Goal: Information Seeking & Learning: Understand process/instructions

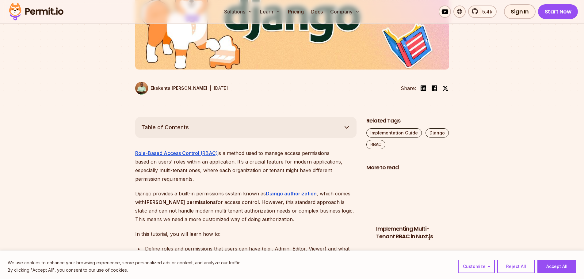
scroll to position [398, 0]
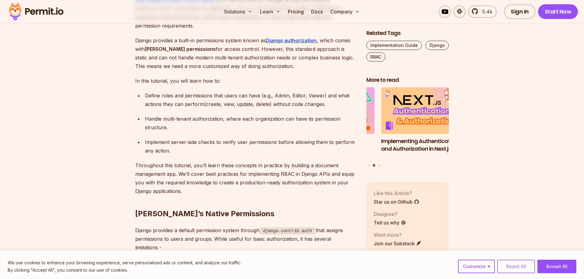
click at [517, 266] on button "Reject All" at bounding box center [516, 266] width 38 height 13
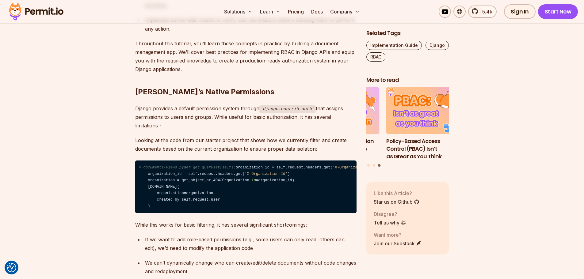
scroll to position [521, 0]
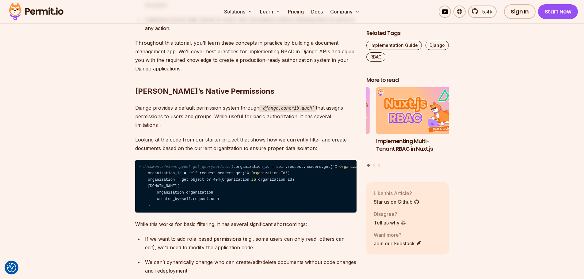
click at [142, 135] on p "Looking at the code from our starter project that shows how we currently filter…" at bounding box center [245, 143] width 221 height 17
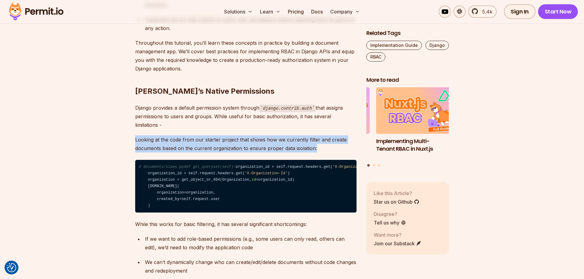
drag, startPoint x: 142, startPoint y: 131, endPoint x: 342, endPoint y: 140, distance: 200.3
click at [342, 140] on p "Looking at the code from our starter project that shows how we currently filter…" at bounding box center [245, 143] width 221 height 17
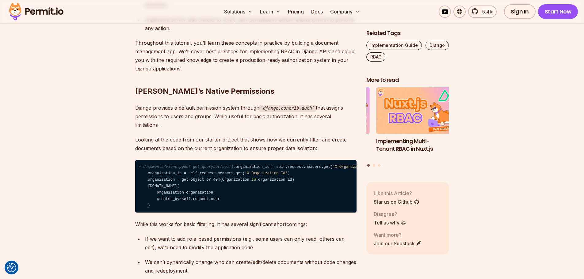
click at [342, 140] on p "Looking at the code from our starter project that shows how we currently filter…" at bounding box center [245, 143] width 221 height 17
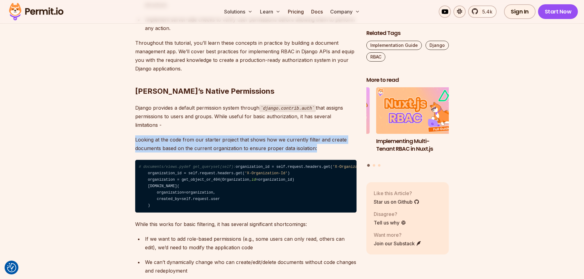
click at [342, 140] on p "Looking at the code from our starter project that shows how we currently filter…" at bounding box center [245, 143] width 221 height 17
click at [323, 141] on p "Looking at the code from our starter project that shows how we currently filter…" at bounding box center [245, 143] width 221 height 17
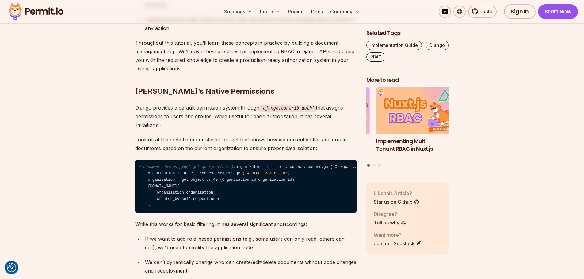
click at [323, 141] on p "Looking at the code from our starter project that shows how we currently filter…" at bounding box center [245, 143] width 221 height 17
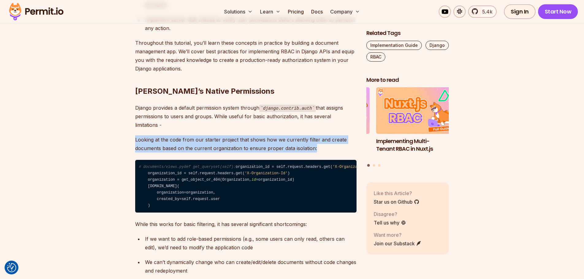
click at [323, 141] on p "Looking at the code from our starter project that shows how we currently filter…" at bounding box center [245, 143] width 221 height 17
click at [334, 139] on p "Looking at the code from our starter project that shows how we currently filter…" at bounding box center [245, 143] width 221 height 17
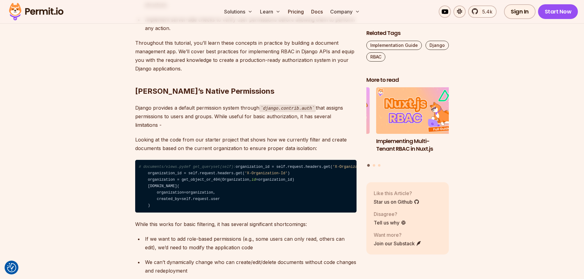
click at [334, 139] on p "Looking at the code from our starter project that shows how we currently filter…" at bounding box center [245, 143] width 221 height 17
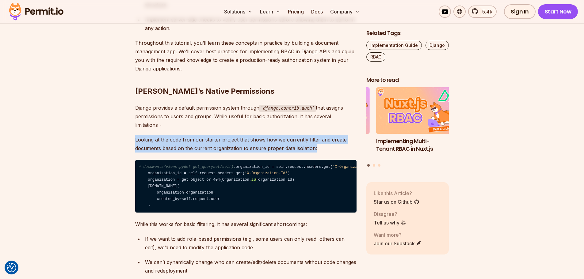
click at [334, 139] on p "Looking at the code from our starter project that shows how we currently filter…" at bounding box center [245, 143] width 221 height 17
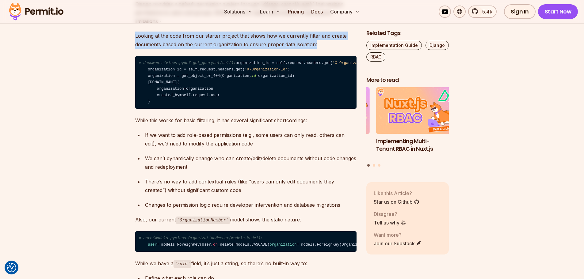
scroll to position [674, 0]
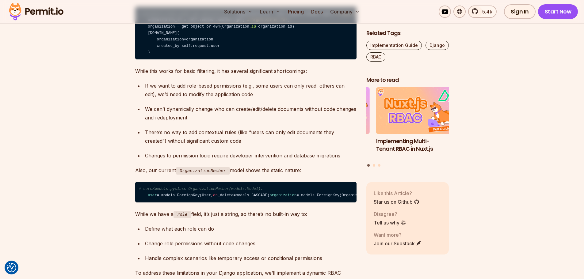
click at [135, 75] on p "While this works for basic filtering, it has several significant shortcomings:" at bounding box center [245, 71] width 221 height 9
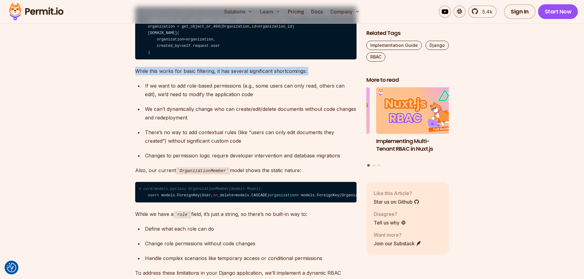
click at [135, 75] on p "While this works for basic filtering, it has several significant shortcomings:" at bounding box center [245, 71] width 221 height 9
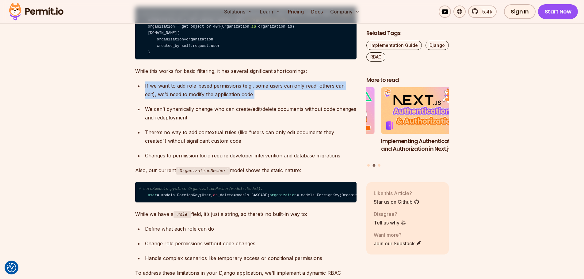
drag, startPoint x: 117, startPoint y: 111, endPoint x: 321, endPoint y: 122, distance: 203.8
click at [320, 99] on div "If we want to add role-based permissions (e.g., some users can only read, other…" at bounding box center [250, 90] width 211 height 17
drag, startPoint x: 320, startPoint y: 120, endPoint x: 97, endPoint y: 111, distance: 223.6
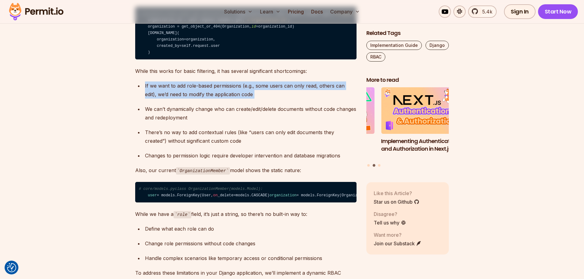
drag, startPoint x: 97, startPoint y: 111, endPoint x: 297, endPoint y: 120, distance: 200.3
click at [297, 99] on div "If we want to add role-based permissions (e.g., some users can only read, other…" at bounding box center [250, 90] width 211 height 17
drag, startPoint x: 297, startPoint y: 120, endPoint x: 93, endPoint y: 107, distance: 204.8
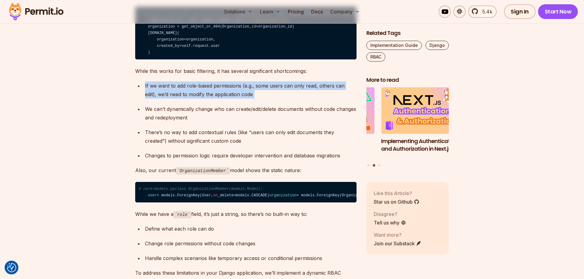
drag, startPoint x: 93, startPoint y: 107, endPoint x: 298, endPoint y: 117, distance: 205.9
click at [298, 99] on div "If we want to add role-based permissions (e.g., some users can only read, other…" at bounding box center [250, 90] width 211 height 17
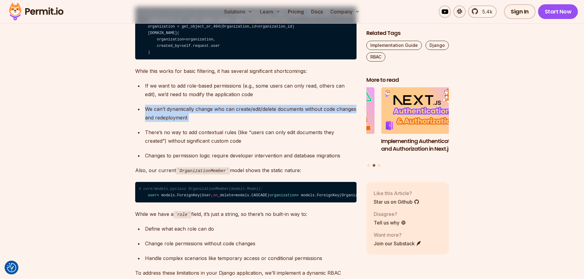
drag, startPoint x: 129, startPoint y: 133, endPoint x: 259, endPoint y: 141, distance: 129.8
click at [259, 122] on div "We can’t dynamically change who can create/edit/delete documents without code c…" at bounding box center [250, 113] width 211 height 17
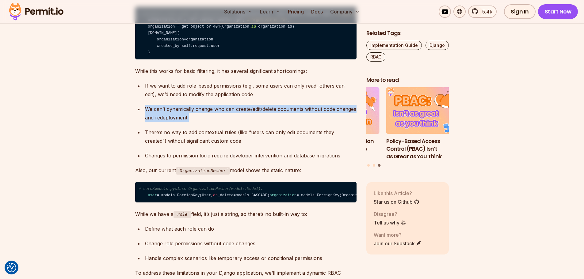
drag, startPoint x: 259, startPoint y: 141, endPoint x: 108, endPoint y: 128, distance: 151.3
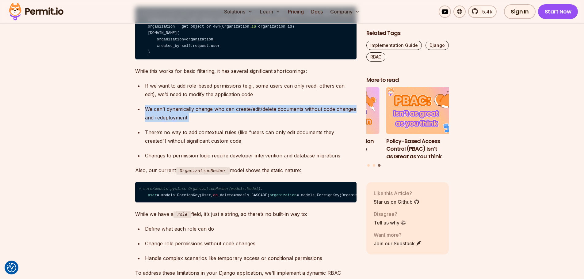
drag, startPoint x: 216, startPoint y: 134, endPoint x: 272, endPoint y: 138, distance: 56.6
click at [272, 122] on div "We can’t dynamically change who can create/edit/delete documents without code c…" at bounding box center [250, 113] width 211 height 17
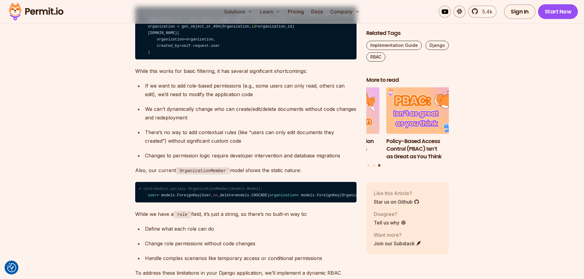
click at [272, 122] on div "We can’t dynamically change who can create/edit/delete documents without code c…" at bounding box center [250, 113] width 211 height 17
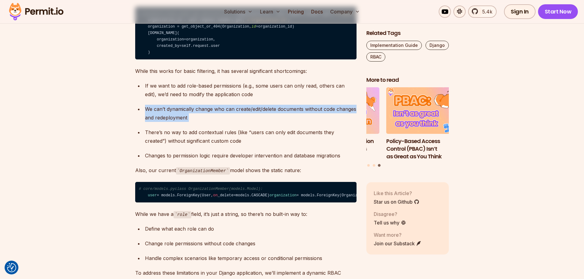
click at [272, 122] on div "We can’t dynamically change who can create/edit/delete documents without code c…" at bounding box center [250, 113] width 211 height 17
drag, startPoint x: 260, startPoint y: 140, endPoint x: 224, endPoint y: 143, distance: 36.7
click at [260, 122] on div "We can’t dynamically change who can create/edit/delete documents without code c…" at bounding box center [250, 113] width 211 height 17
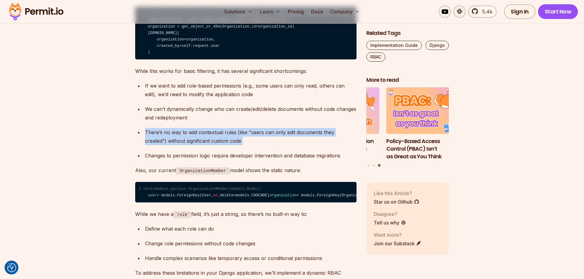
drag, startPoint x: 132, startPoint y: 155, endPoint x: 293, endPoint y: 167, distance: 161.3
click at [290, 145] on div "There’s no way to add contextual rules (like “users can only edit documents the…" at bounding box center [250, 136] width 211 height 17
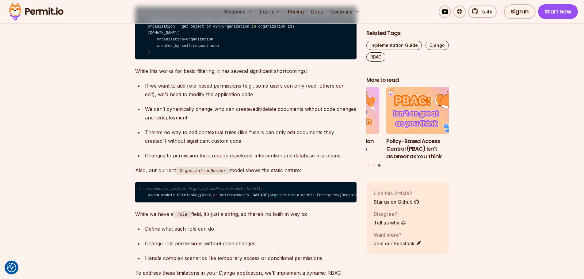
click at [150, 160] on div "Changes to permission logic require developer intervention and database migrati…" at bounding box center [250, 155] width 211 height 9
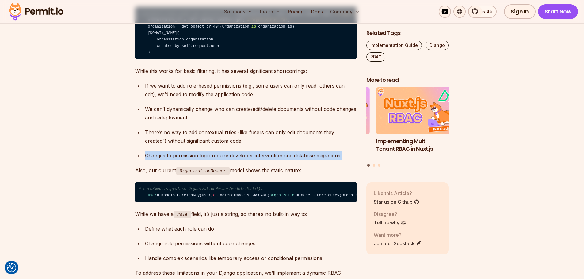
drag, startPoint x: 150, startPoint y: 182, endPoint x: 355, endPoint y: 180, distance: 204.4
click at [355, 160] on div "Changes to permission logic require developer intervention and database migrati…" at bounding box center [250, 155] width 211 height 9
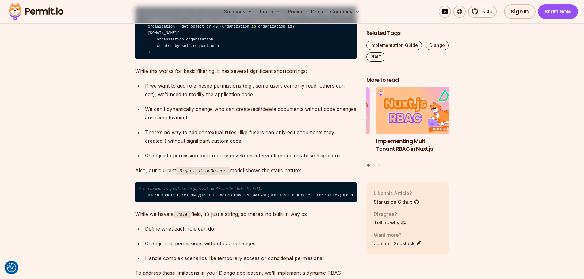
click at [355, 160] on div "Changes to permission logic require developer intervention and database migrati…" at bounding box center [250, 155] width 211 height 9
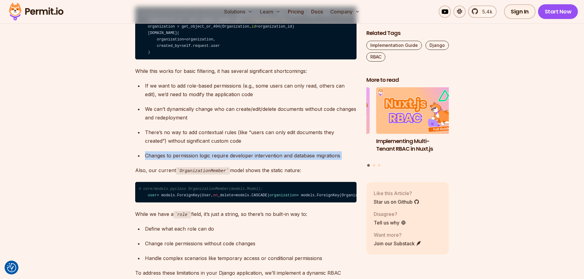
click at [355, 160] on div "Changes to permission logic require developer intervention and database migrati…" at bounding box center [250, 155] width 211 height 9
click at [341, 160] on div "Changes to permission logic require developer intervention and database migrati…" at bounding box center [250, 155] width 211 height 9
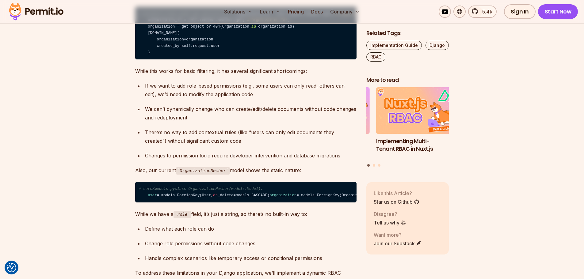
click at [340, 160] on div "Changes to permission logic require developer intervention and database migrati…" at bounding box center [250, 155] width 211 height 9
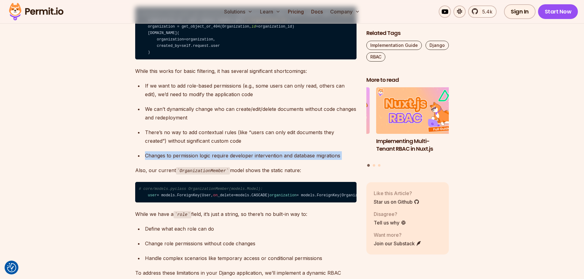
click at [340, 160] on div "Changes to permission logic require developer intervention and database migrati…" at bounding box center [250, 155] width 211 height 9
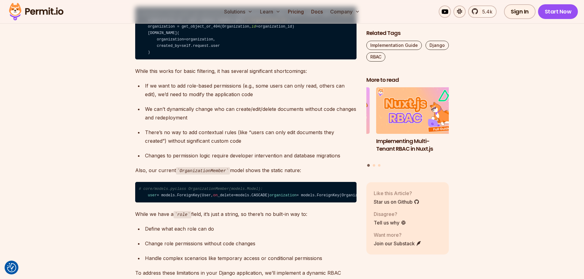
click at [333, 175] on p "Also, our current OrganizationMember model shows the static nature:" at bounding box center [245, 170] width 221 height 9
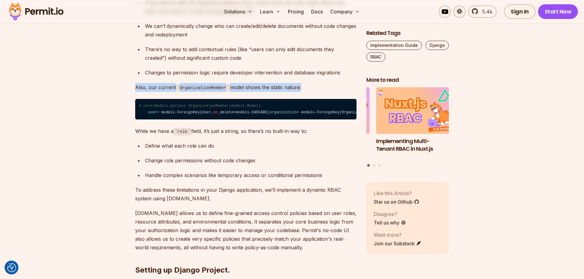
scroll to position [766, 0]
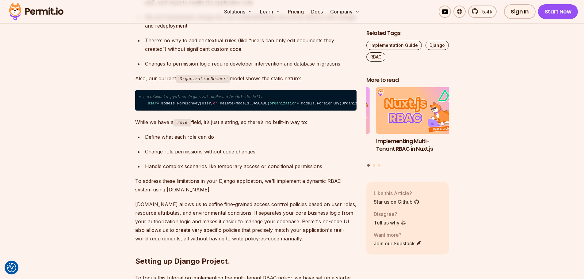
drag, startPoint x: 230, startPoint y: 162, endPoint x: 186, endPoint y: 162, distance: 44.1
click at [186, 127] on code "role" at bounding box center [182, 122] width 18 height 7
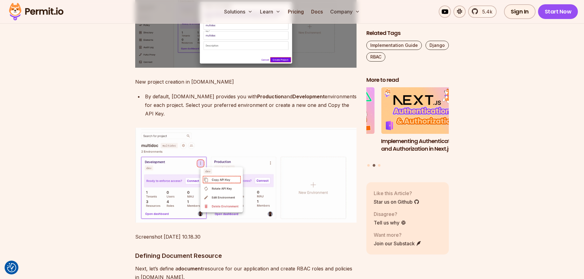
scroll to position [1257, 0]
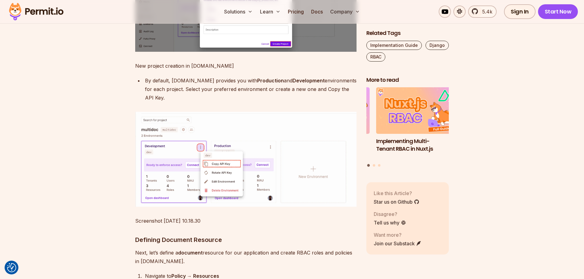
click at [241, 102] on div "By default, [DOMAIN_NAME] provides you with Production and Development environm…" at bounding box center [250, 89] width 211 height 26
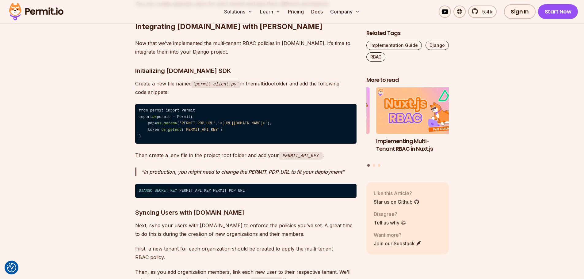
scroll to position [2605, 0]
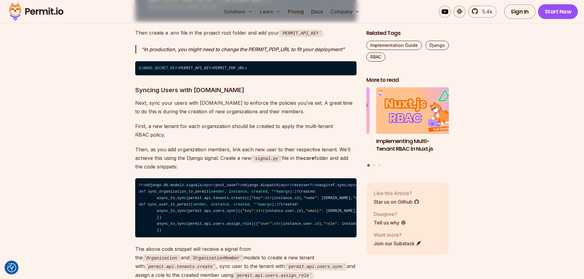
click at [140, 37] on p "Then create a .env file in the project root folder and add your PERMIT_API_KEY ." at bounding box center [245, 33] width 221 height 9
click at [139, 37] on p "Then create a .env file in the project root folder and add your PERMIT_API_KEY ." at bounding box center [245, 33] width 221 height 9
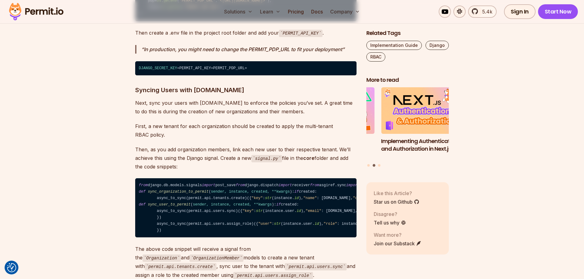
click at [143, 95] on h3 "Syncing Users with [DOMAIN_NAME]" at bounding box center [245, 90] width 221 height 10
drag, startPoint x: 143, startPoint y: 121, endPoint x: 246, endPoint y: 120, distance: 103.0
click at [246, 95] on h3 "Syncing Users with [DOMAIN_NAME]" at bounding box center [245, 90] width 221 height 10
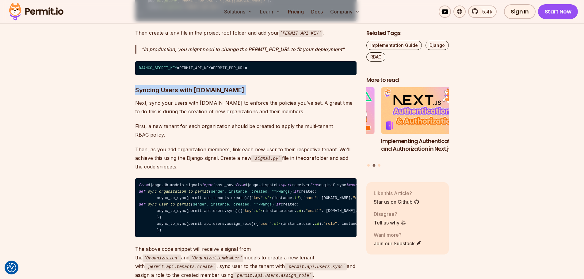
click at [246, 95] on h3 "Syncing Users with [DOMAIN_NAME]" at bounding box center [245, 90] width 221 height 10
click at [138, 116] on p "Next, sync your users with [DOMAIN_NAME] to enforce the policies you’ve set. A …" at bounding box center [245, 107] width 221 height 17
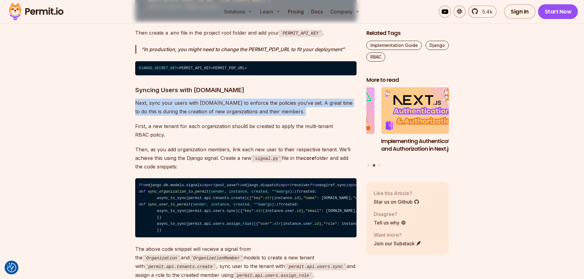
drag, startPoint x: 138, startPoint y: 136, endPoint x: 318, endPoint y: 147, distance: 180.8
click at [318, 116] on p "Next, sync your users with [DOMAIN_NAME] to enforce the policies you’ve set. A …" at bounding box center [245, 107] width 221 height 17
click at [320, 116] on p "Next, sync your users with [DOMAIN_NAME] to enforce the policies you’ve set. A …" at bounding box center [245, 107] width 221 height 17
drag, startPoint x: 320, startPoint y: 143, endPoint x: 121, endPoint y: 133, distance: 199.4
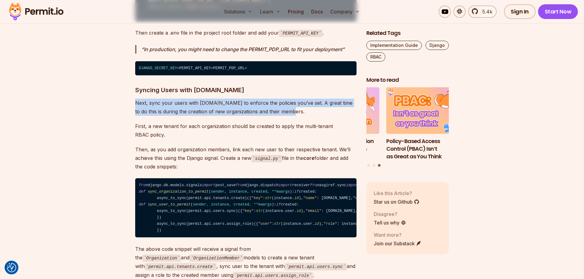
drag, startPoint x: 245, startPoint y: 143, endPoint x: 310, endPoint y: 144, distance: 65.3
click at [311, 116] on p "Next, sync your users with [DOMAIN_NAME] to enforce the policies you’ve set. A …" at bounding box center [245, 107] width 221 height 17
drag, startPoint x: 311, startPoint y: 144, endPoint x: 97, endPoint y: 133, distance: 213.6
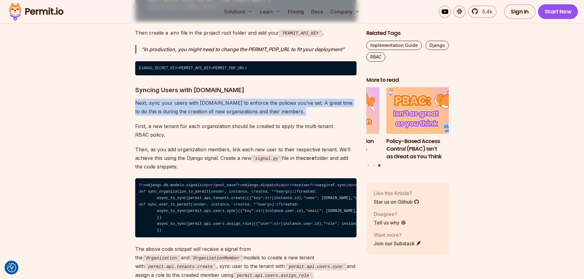
drag, startPoint x: 177, startPoint y: 140, endPoint x: 328, endPoint y: 148, distance: 150.7
drag, startPoint x: 331, startPoint y: 143, endPoint x: 326, endPoint y: 143, distance: 5.5
click at [331, 116] on p "Next, sync your users with [DOMAIN_NAME] to enforce the policies you’ve set. A …" at bounding box center [245, 107] width 221 height 17
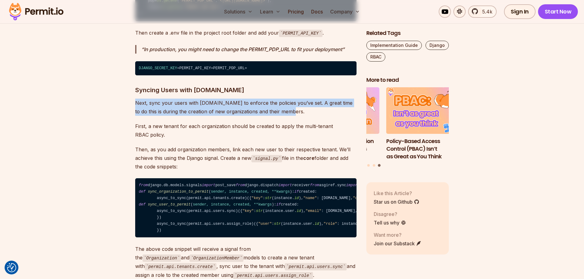
click at [135, 116] on p "Next, sync your users with [DOMAIN_NAME] to enforce the policies you’ve set. A …" at bounding box center [245, 107] width 221 height 17
drag, startPoint x: 223, startPoint y: 136, endPoint x: 308, endPoint y: 141, distance: 85.0
click at [308, 116] on p "Next, sync your users with [DOMAIN_NAME] to enforce the policies you’ve set. A …" at bounding box center [245, 107] width 221 height 17
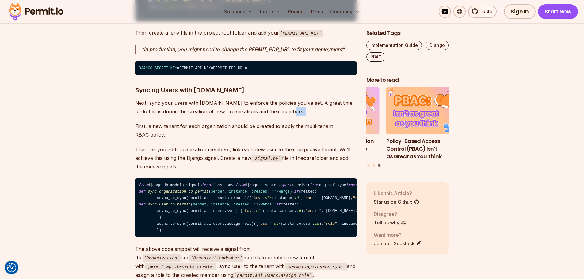
click at [308, 116] on p "Next, sync your users with [DOMAIN_NAME] to enforce the policies you’ve set. A …" at bounding box center [245, 107] width 221 height 17
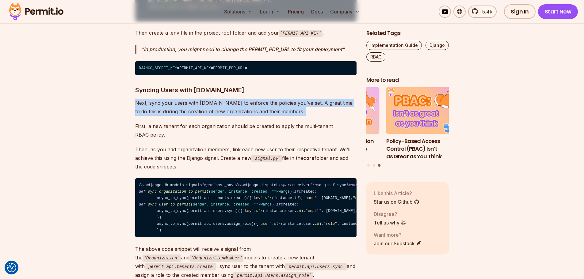
click at [308, 116] on p "Next, sync your users with [DOMAIN_NAME] to enforce the policies you’ve set. A …" at bounding box center [245, 107] width 221 height 17
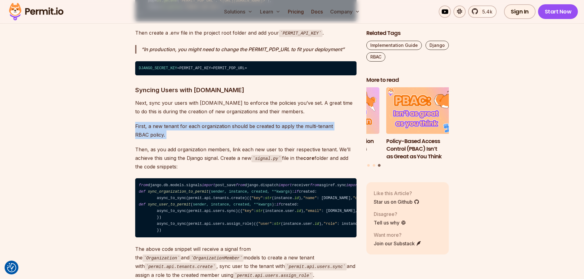
drag, startPoint x: 133, startPoint y: 155, endPoint x: 275, endPoint y: 169, distance: 143.0
click at [275, 139] on p "First, a new tenant for each organization should be created to apply the multi-…" at bounding box center [245, 130] width 221 height 17
drag, startPoint x: 275, startPoint y: 169, endPoint x: 112, endPoint y: 163, distance: 163.2
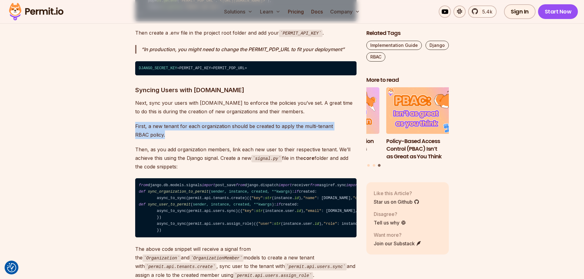
drag, startPoint x: 217, startPoint y: 162, endPoint x: 275, endPoint y: 168, distance: 57.9
click at [275, 139] on p "First, a new tenant for each organization should be created to apply the multi-…" at bounding box center [245, 130] width 221 height 17
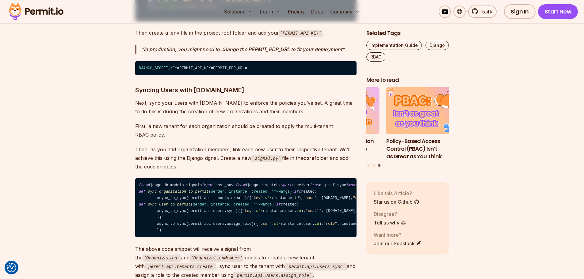
click at [276, 139] on p "First, a new tenant for each organization should be created to apply the multi-…" at bounding box center [245, 130] width 221 height 17
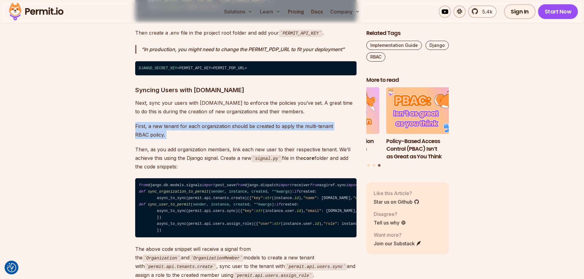
click at [276, 139] on p "First, a new tenant for each organization should be created to apply the multi-…" at bounding box center [245, 130] width 221 height 17
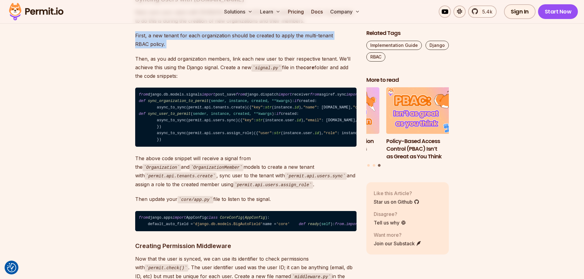
scroll to position [2697, 0]
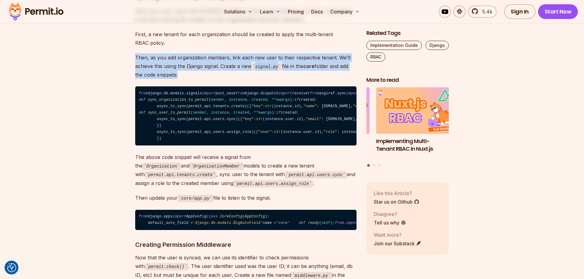
drag, startPoint x: 138, startPoint y: 89, endPoint x: 298, endPoint y: 105, distance: 160.8
click at [298, 79] on p "Then, as you add organization members, link each new user to their respective t…" at bounding box center [245, 66] width 221 height 26
drag, startPoint x: 298, startPoint y: 105, endPoint x: 116, endPoint y: 92, distance: 182.2
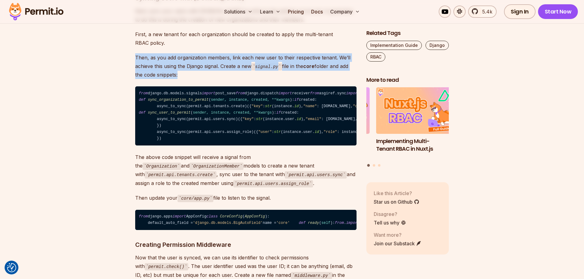
drag, startPoint x: 116, startPoint y: 92, endPoint x: 286, endPoint y: 107, distance: 171.0
click at [286, 79] on p "Then, as you add organization members, link each new user to their respective t…" at bounding box center [245, 66] width 221 height 26
drag, startPoint x: 286, startPoint y: 107, endPoint x: 112, endPoint y: 92, distance: 175.3
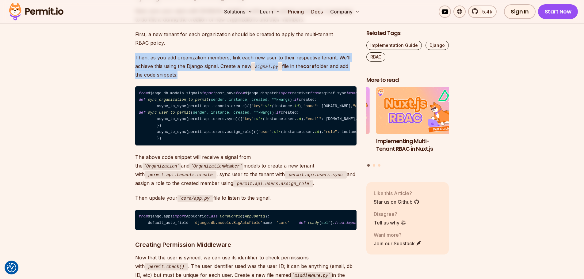
drag, startPoint x: 112, startPoint y: 92, endPoint x: 253, endPoint y: 103, distance: 141.4
click at [253, 79] on p "Then, as you add organization members, link each new user to their respective t…" at bounding box center [245, 66] width 221 height 26
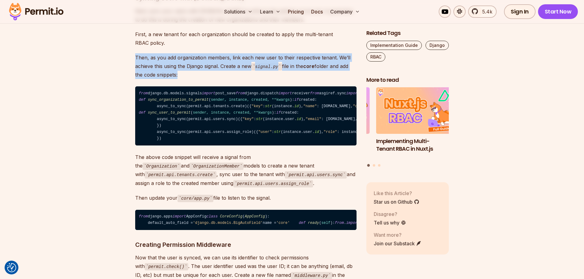
drag, startPoint x: 253, startPoint y: 103, endPoint x: 116, endPoint y: 92, distance: 136.5
drag, startPoint x: 116, startPoint y: 92, endPoint x: 250, endPoint y: 101, distance: 133.6
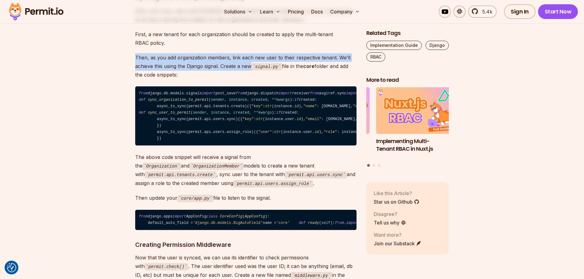
click at [250, 79] on p "Then, as you add organization members, link each new user to their respective t…" at bounding box center [245, 66] width 221 height 26
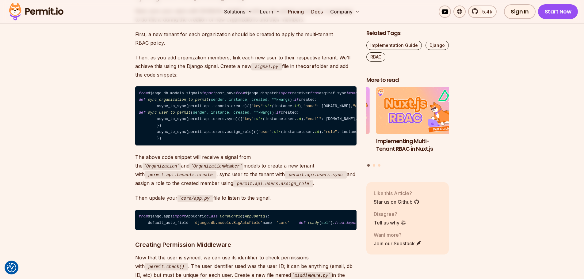
click at [249, 79] on p "Then, as you add organization members, link each new user to their respective t…" at bounding box center [245, 66] width 221 height 26
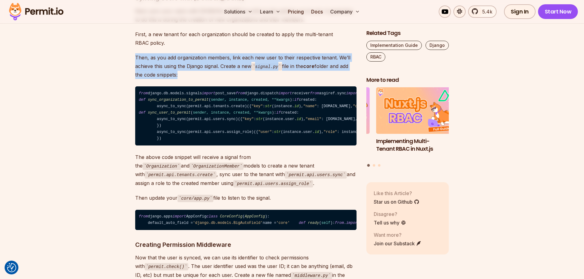
drag, startPoint x: 249, startPoint y: 106, endPoint x: 104, endPoint y: 90, distance: 145.9
drag, startPoint x: 112, startPoint y: 90, endPoint x: 249, endPoint y: 103, distance: 137.3
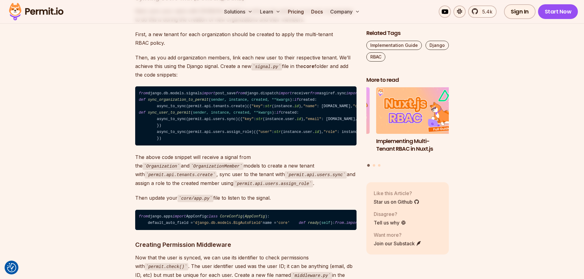
click at [257, 79] on p "Then, as you add organization members, link each new user to their respective t…" at bounding box center [245, 66] width 221 height 26
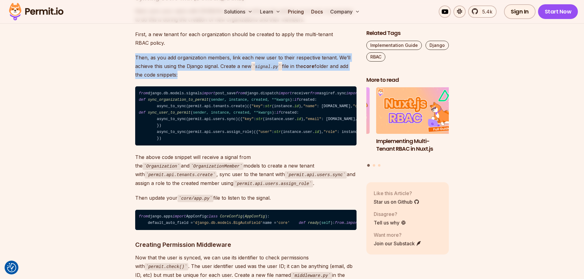
drag, startPoint x: 257, startPoint y: 109, endPoint x: 99, endPoint y: 89, distance: 158.6
drag, startPoint x: 99, startPoint y: 89, endPoint x: 244, endPoint y: 105, distance: 145.5
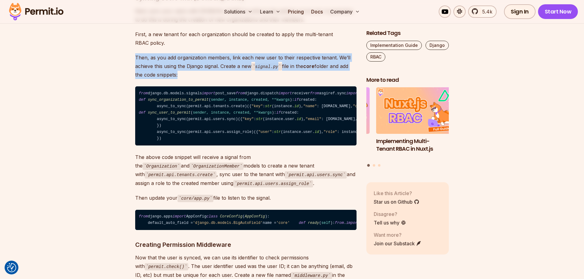
click at [244, 79] on p "Then, as you add organization members, link each new user to their respective t…" at bounding box center [245, 66] width 221 height 26
drag, startPoint x: 244, startPoint y: 105, endPoint x: 101, endPoint y: 88, distance: 144.1
drag, startPoint x: 211, startPoint y: 100, endPoint x: 237, endPoint y: 103, distance: 26.0
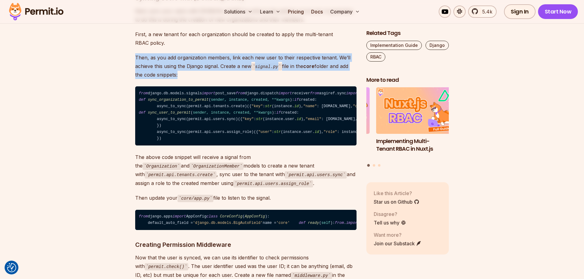
click at [237, 79] on p "Then, as you add organization members, link each new user to their respective t…" at bounding box center [245, 66] width 221 height 26
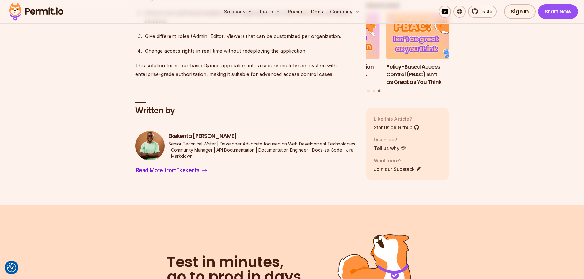
scroll to position [3678, 0]
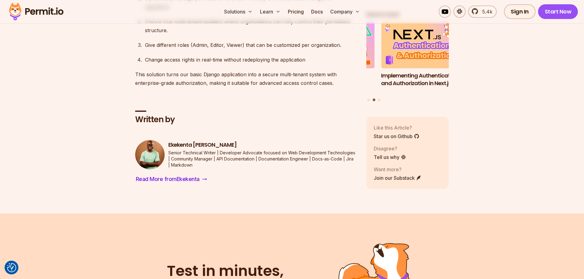
drag, startPoint x: 115, startPoint y: 26, endPoint x: 118, endPoint y: 32, distance: 6.7
